Goal: Task Accomplishment & Management: Use online tool/utility

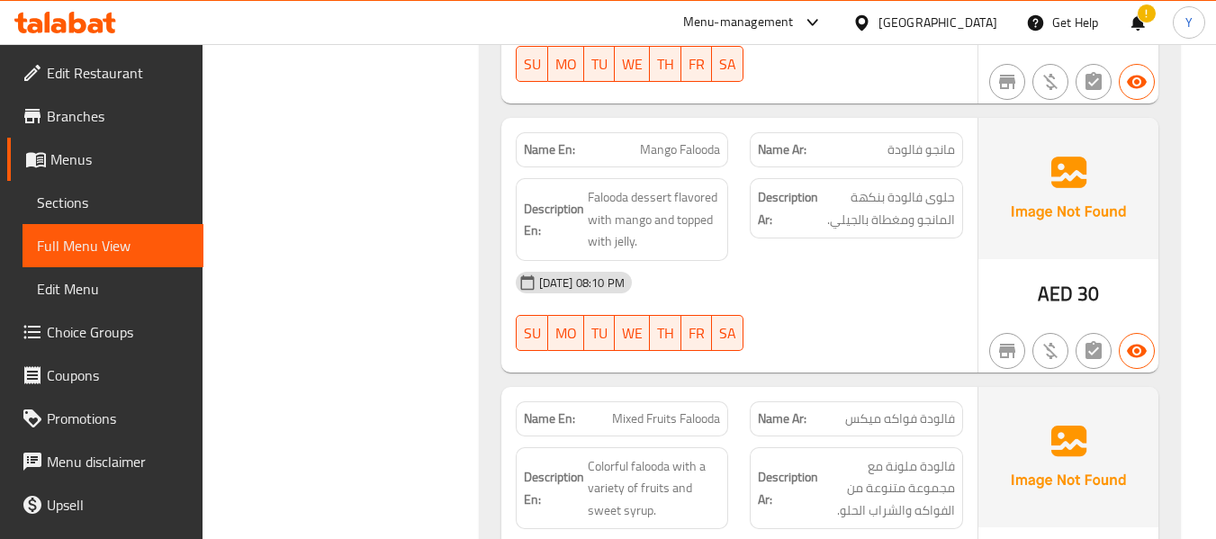
scroll to position [1588, 0]
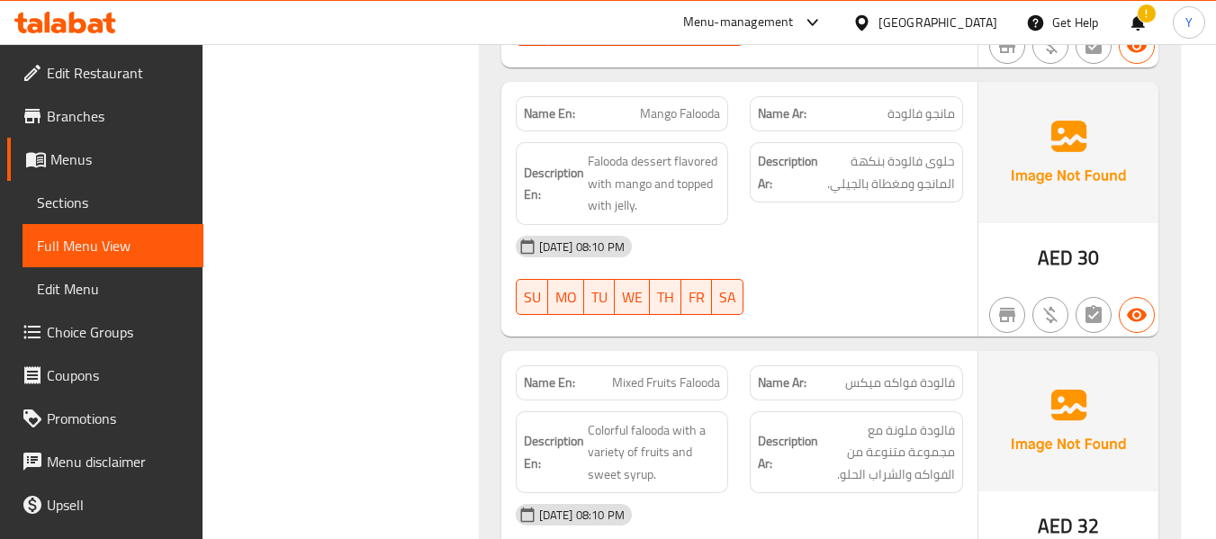
click at [890, 322] on div at bounding box center [856, 315] width 235 height 22
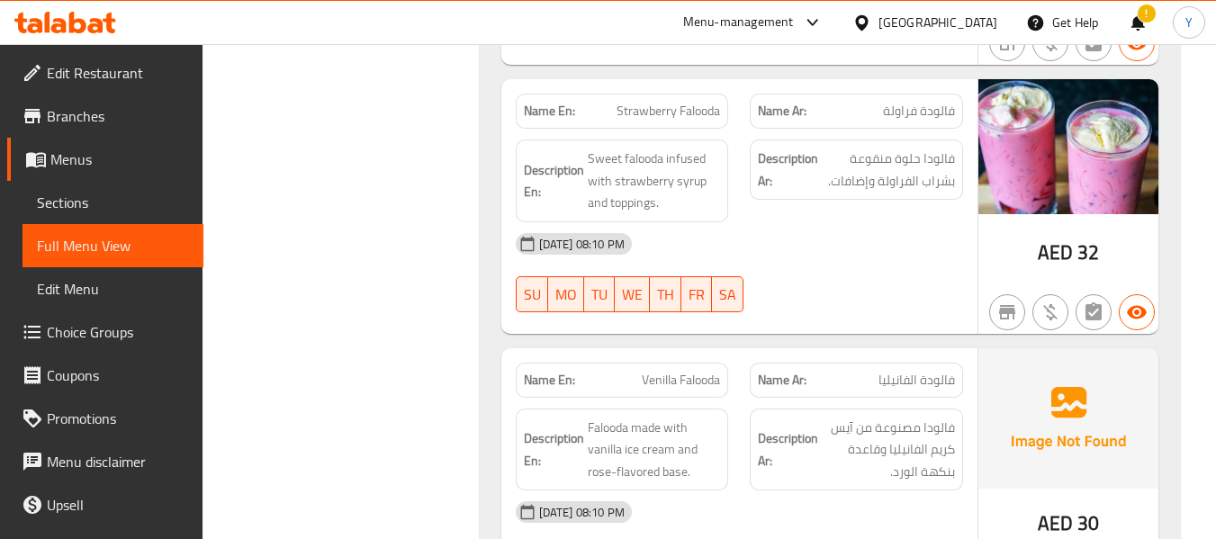
scroll to position [2164, 0]
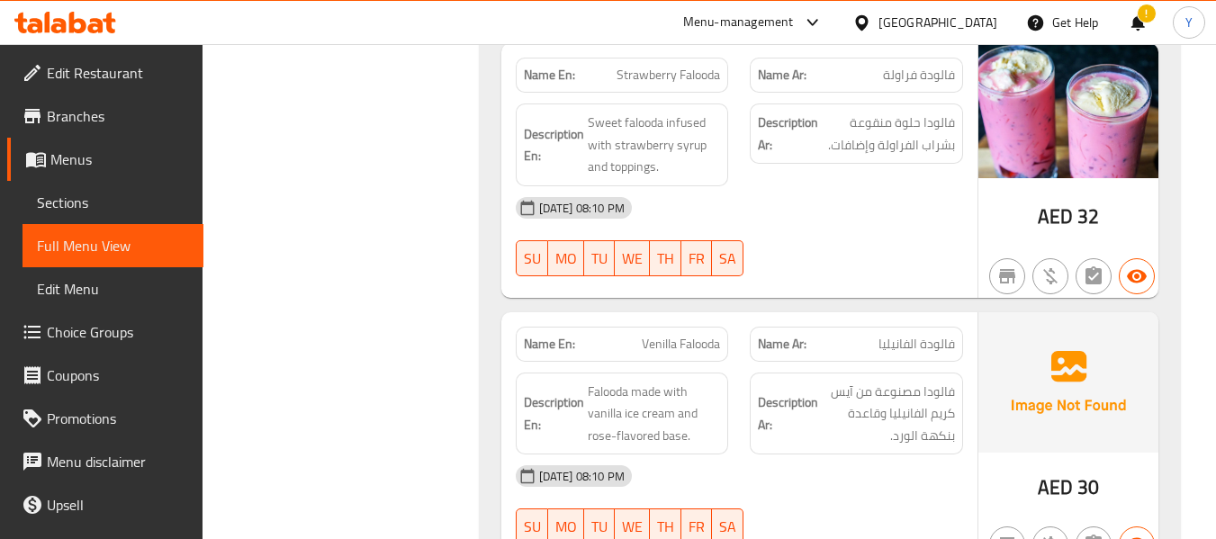
click at [890, 322] on div "Name Ar: فالودة الفانيليا" at bounding box center [856, 344] width 235 height 57
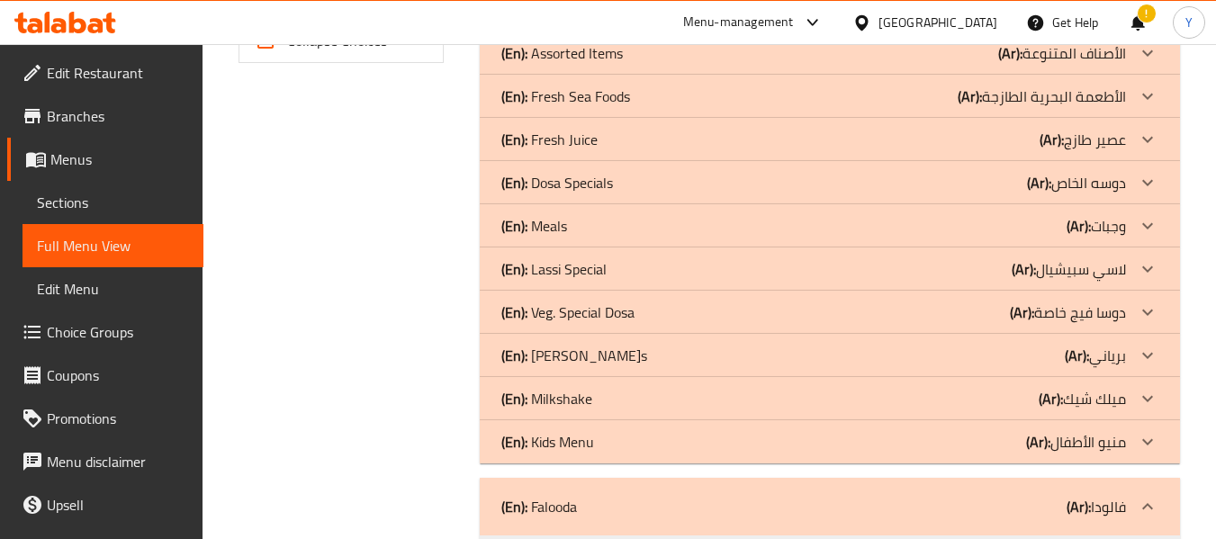
scroll to position [884, 0]
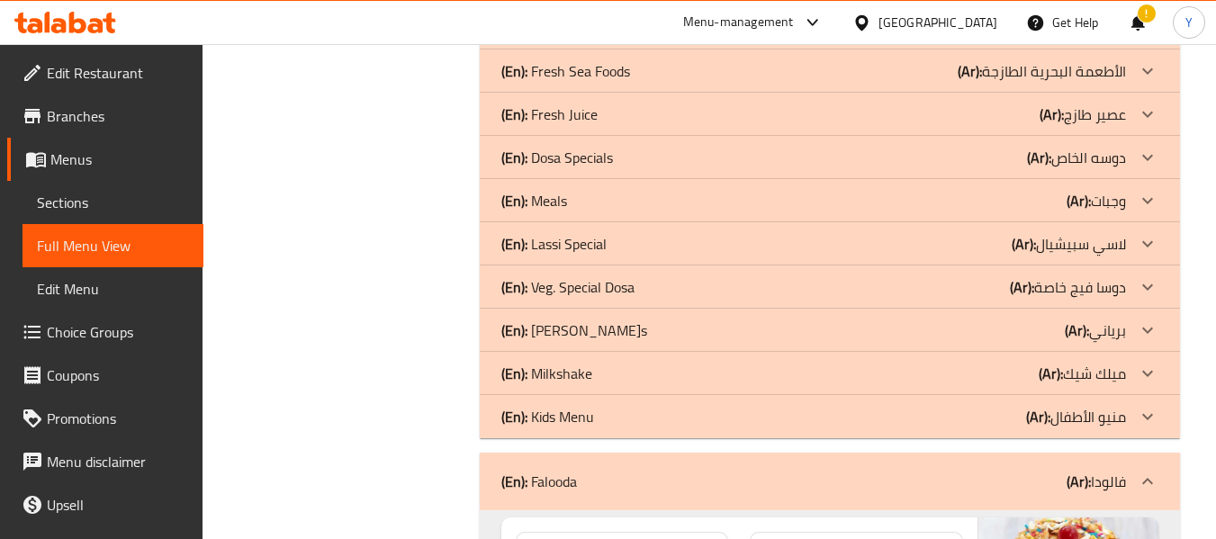
click at [761, 384] on div "(En): Milkshake (Ar): ميلك شيك" at bounding box center [830, 373] width 700 height 43
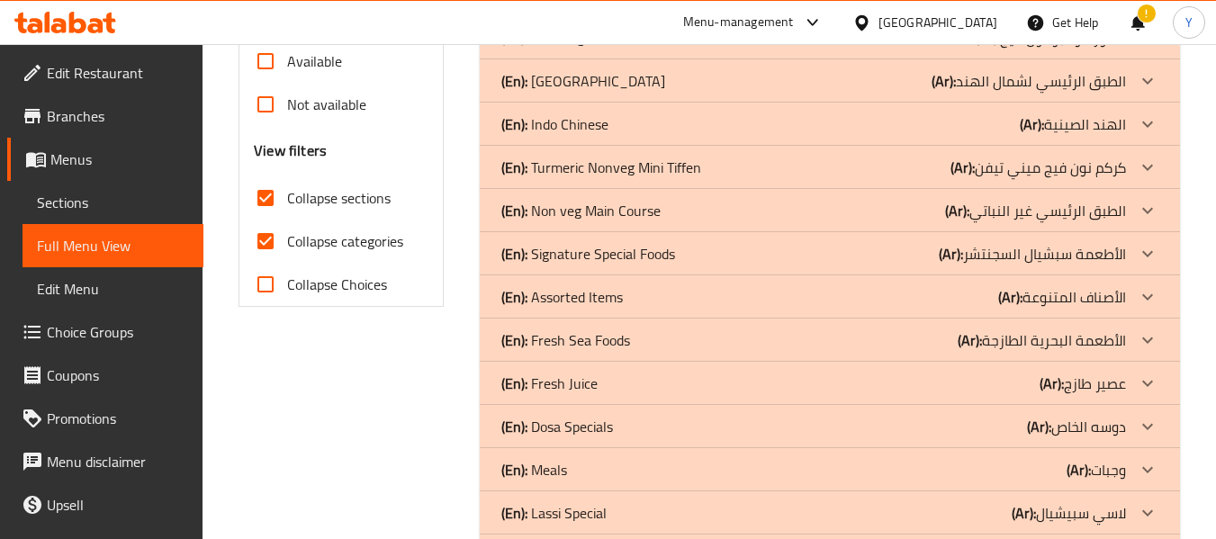
scroll to position [770, 0]
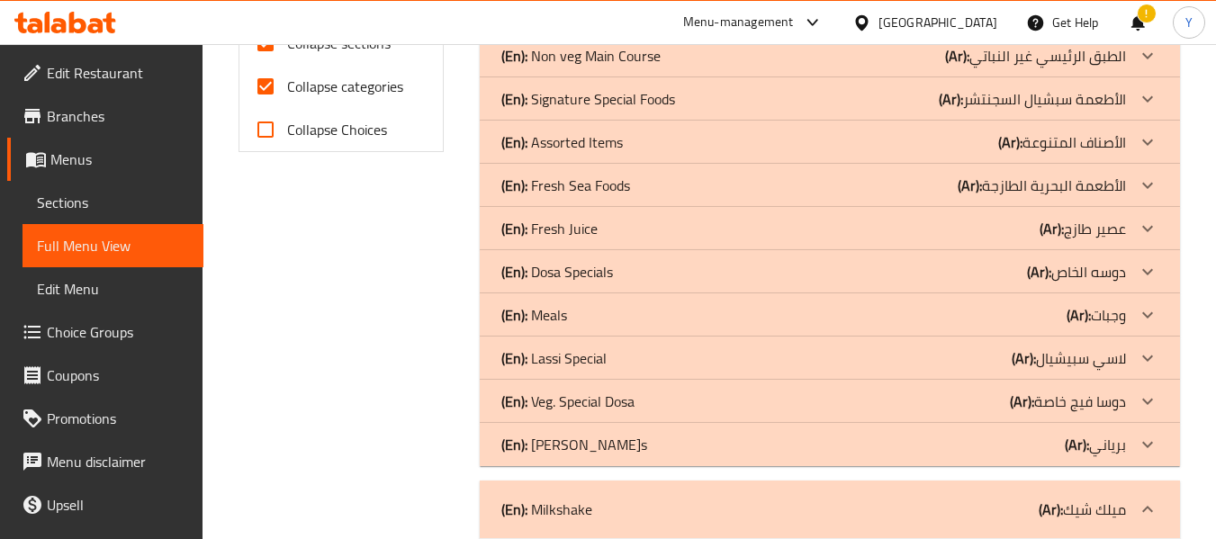
click at [965, 359] on div "(En): Lassi Special (Ar): لاسي سبيشيال" at bounding box center [813, 359] width 625 height 22
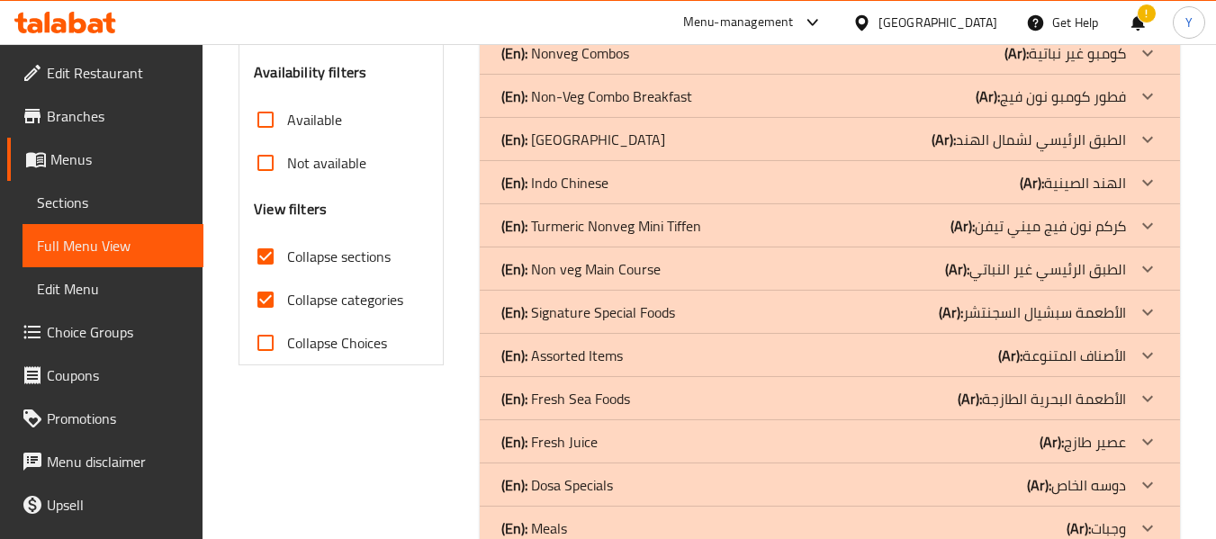
scroll to position [573, 0]
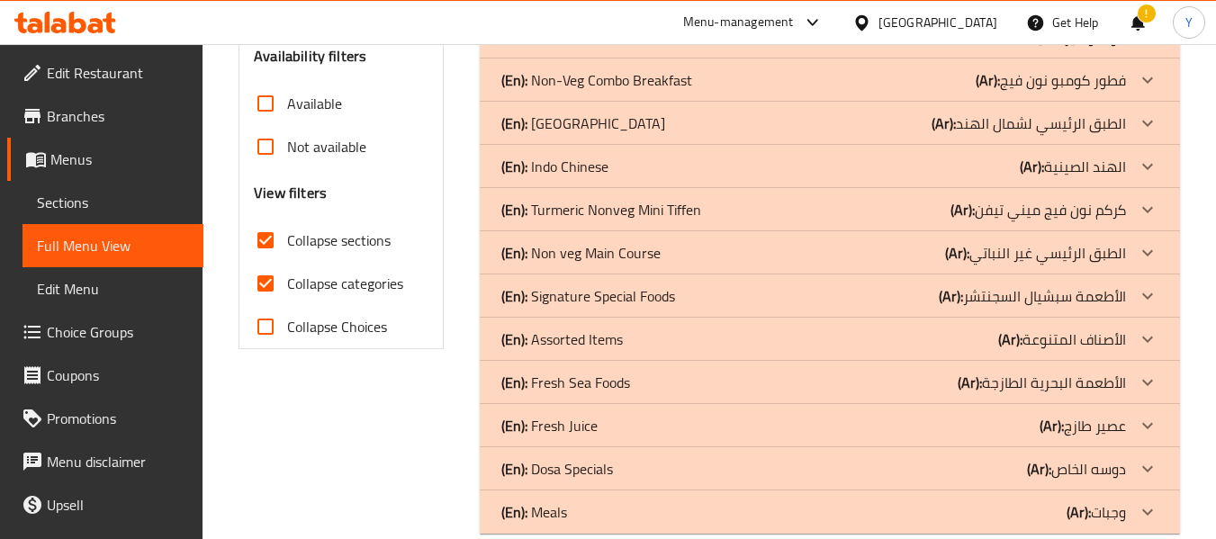
click at [1039, 426] on div "(En): Fresh Juice (Ar): عصير طازج" at bounding box center [813, 426] width 625 height 22
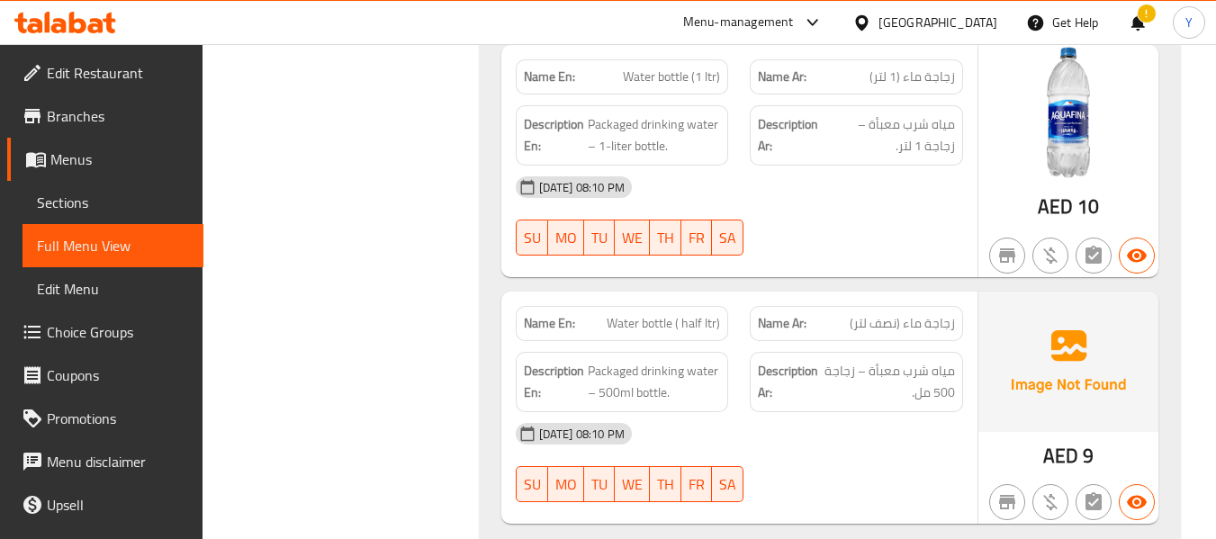
scroll to position [3411, 0]
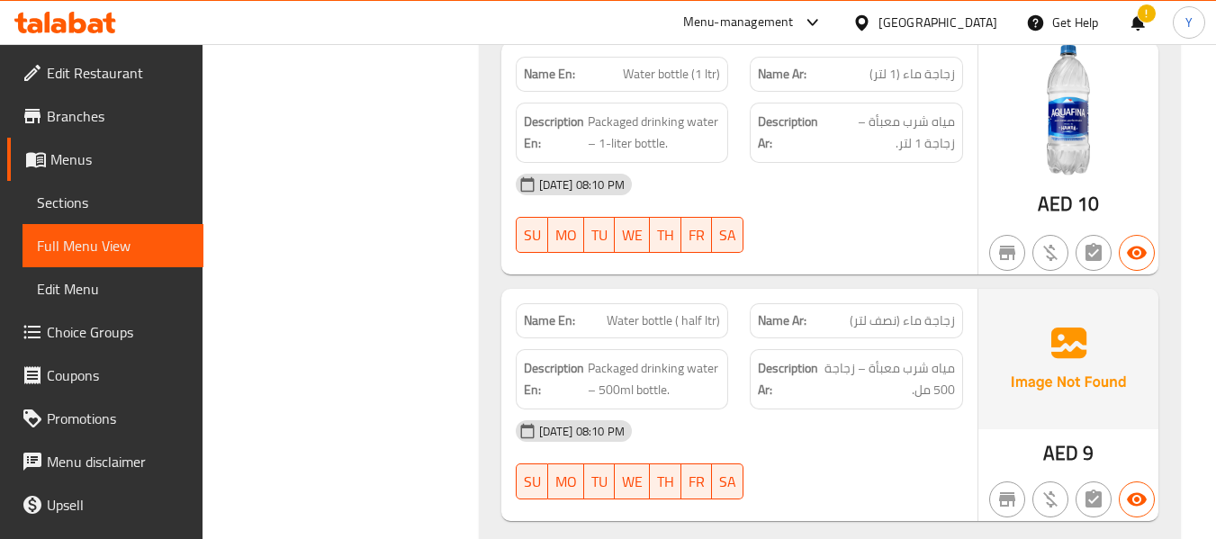
click at [680, 329] on span "Water bottle ( half ltr)" at bounding box center [663, 321] width 113 height 19
copy span "Water bottle ( half ltr)"
